Goal: Check status

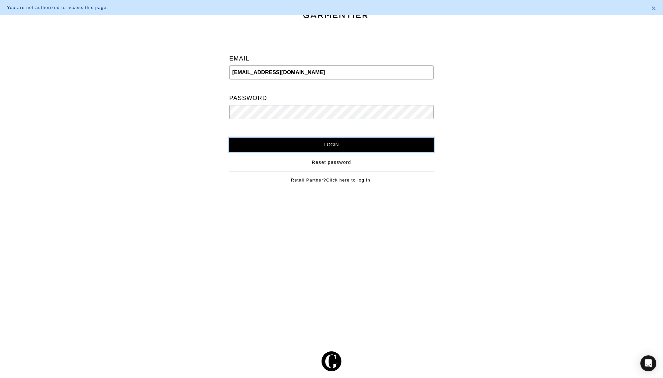
click at [286, 142] on input "Login" at bounding box center [331, 145] width 204 height 14
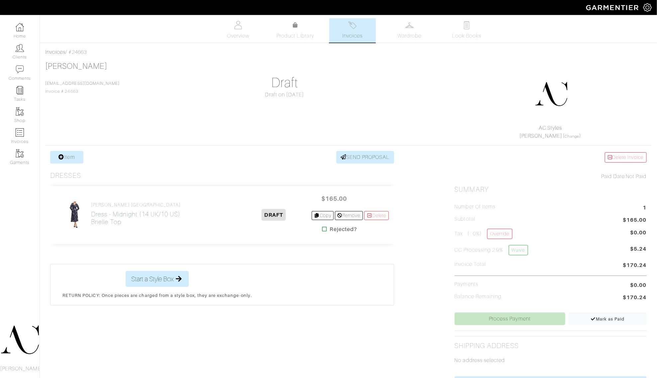
click at [83, 52] on div "Invoices / #24663" at bounding box center [348, 52] width 606 height 8
copy div "24663"
